Goal: Task Accomplishment & Management: Complete application form

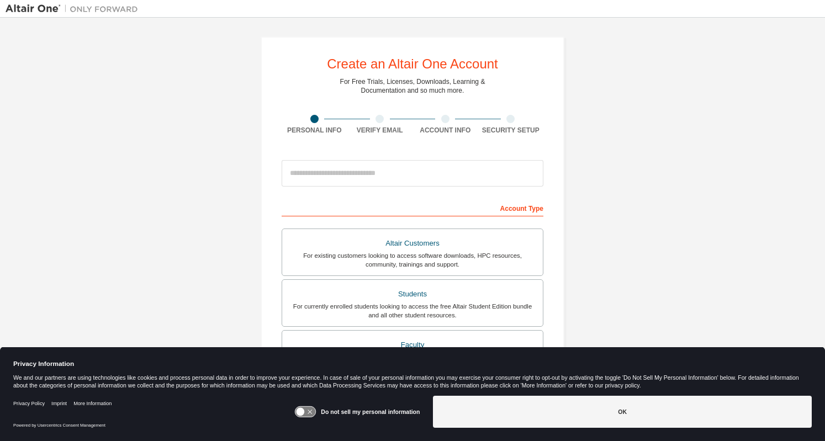
click at [311, 175] on input "email" at bounding box center [413, 173] width 262 height 27
click at [309, 410] on icon at bounding box center [305, 412] width 20 height 10
click at [488, 429] on div "Do not sell my personal information OK" at bounding box center [552, 413] width 517 height 43
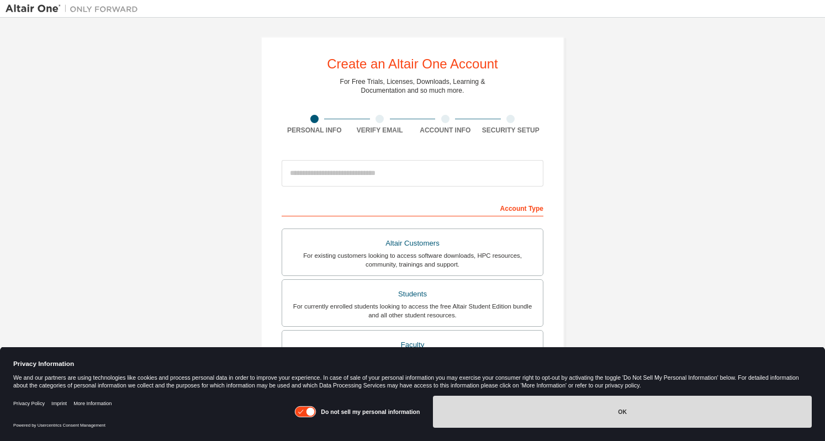
click at [496, 418] on button "OK" at bounding box center [622, 412] width 379 height 32
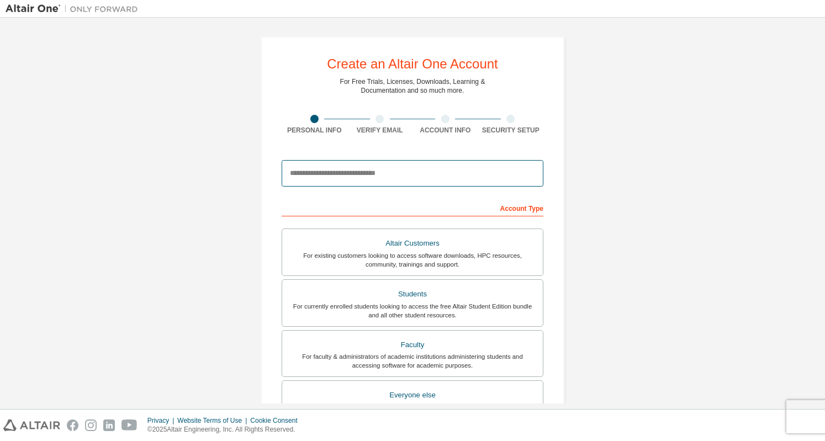
click at [352, 171] on input "email" at bounding box center [413, 173] width 262 height 27
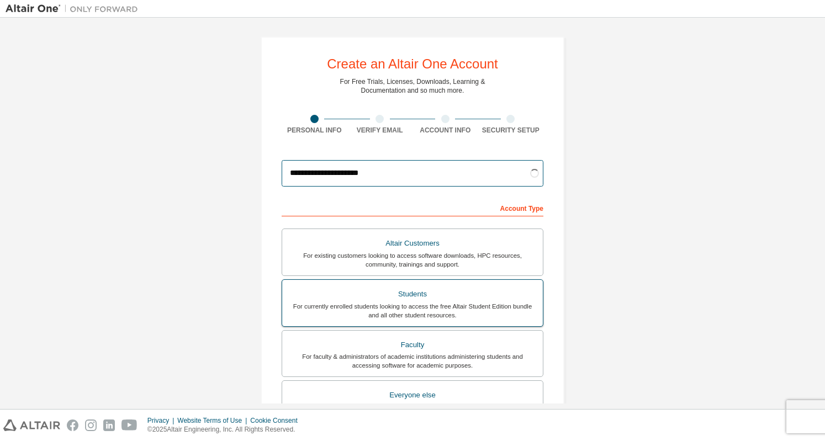
type input "**********"
click at [411, 303] on div "For currently enrolled students looking to access the free Altair Student Editi…" at bounding box center [412, 311] width 247 height 18
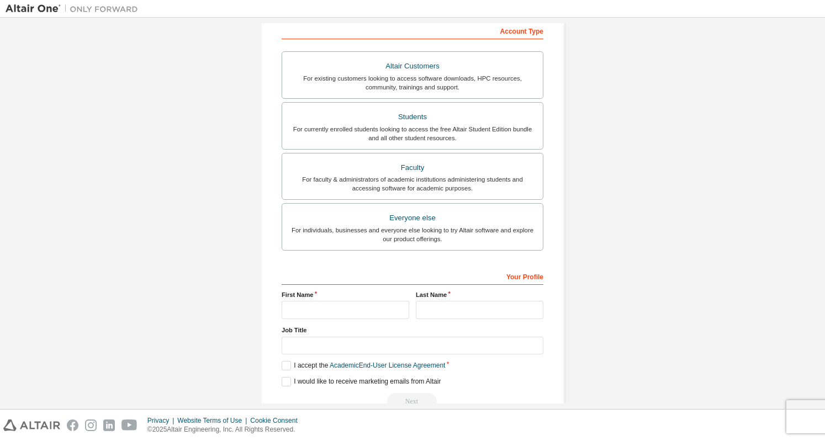
scroll to position [178, 0]
click at [301, 307] on input "text" at bounding box center [346, 309] width 128 height 18
type input "**********"
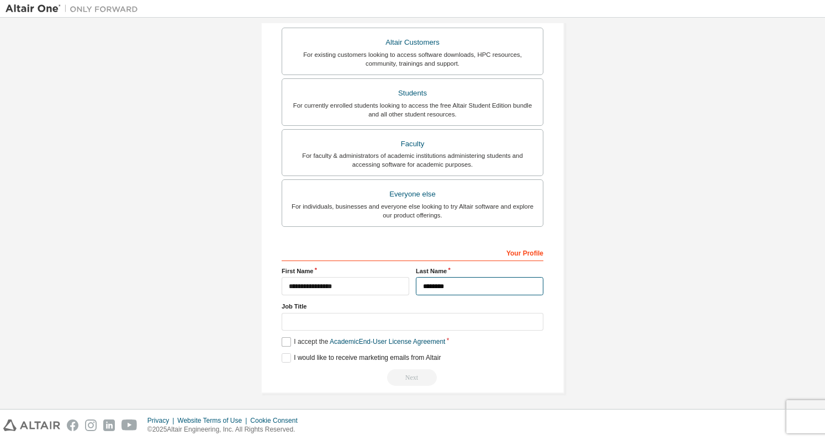
type input "********"
click at [289, 341] on label "I accept the Academic End-User License Agreement" at bounding box center [363, 341] width 163 height 9
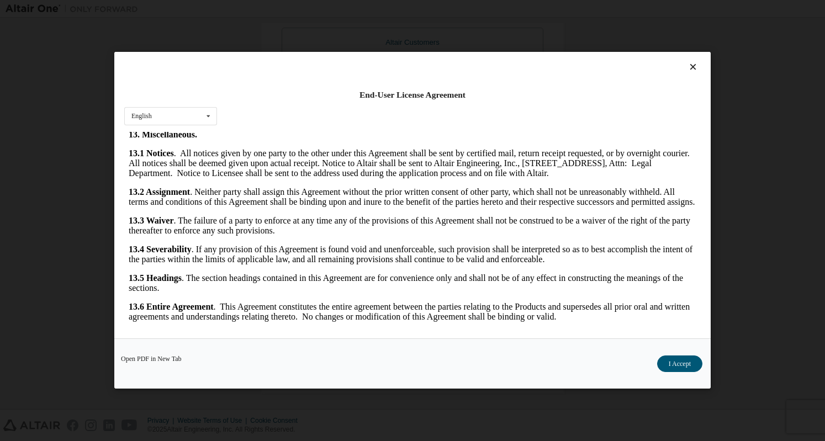
scroll to position [4, 0]
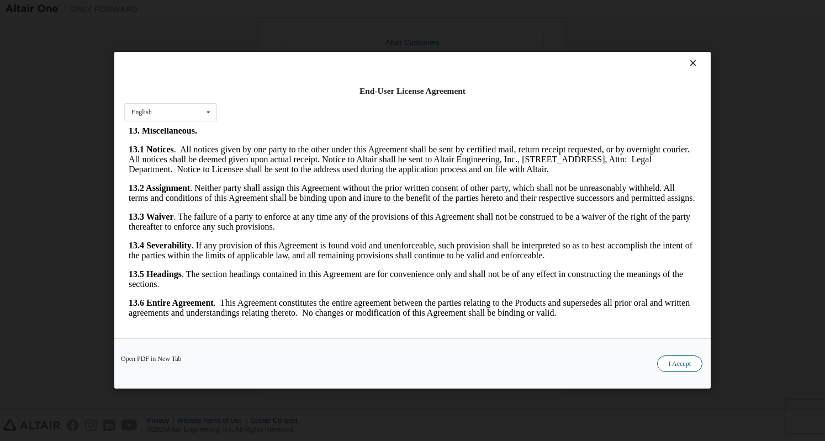
click at [690, 366] on button "I Accept" at bounding box center [679, 364] width 45 height 17
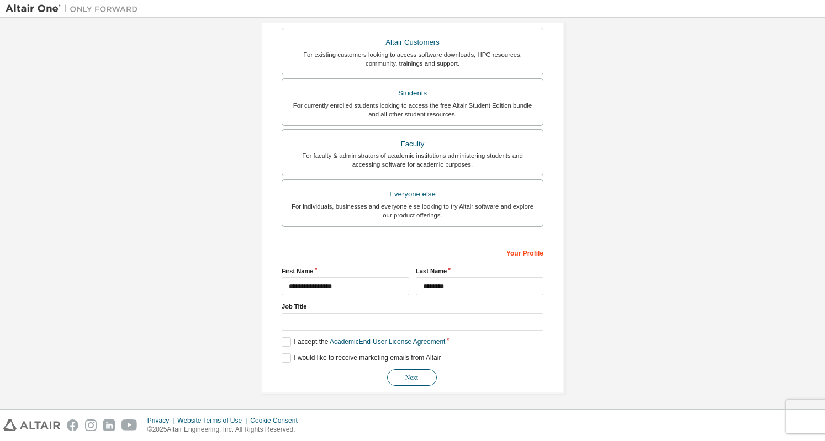
click at [403, 376] on button "Next" at bounding box center [412, 377] width 50 height 17
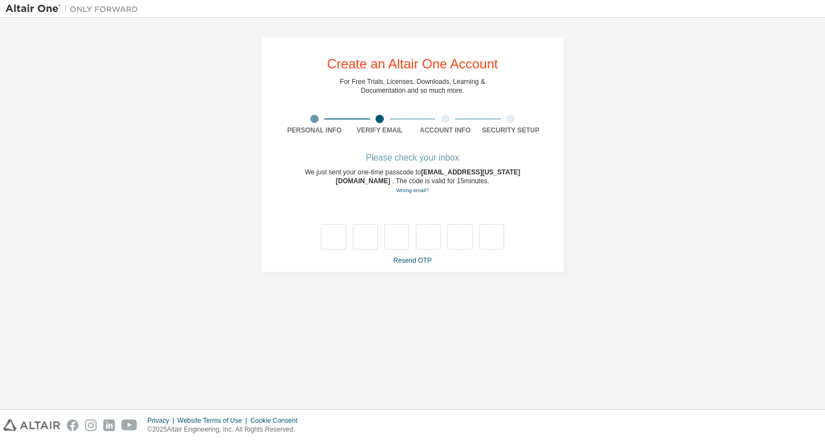
scroll to position [0, 0]
type input "*"
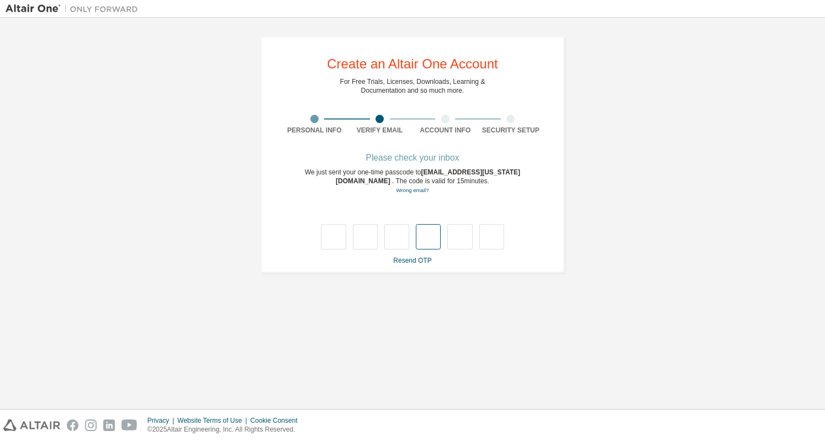
type input "*"
